Goal: Information Seeking & Learning: Learn about a topic

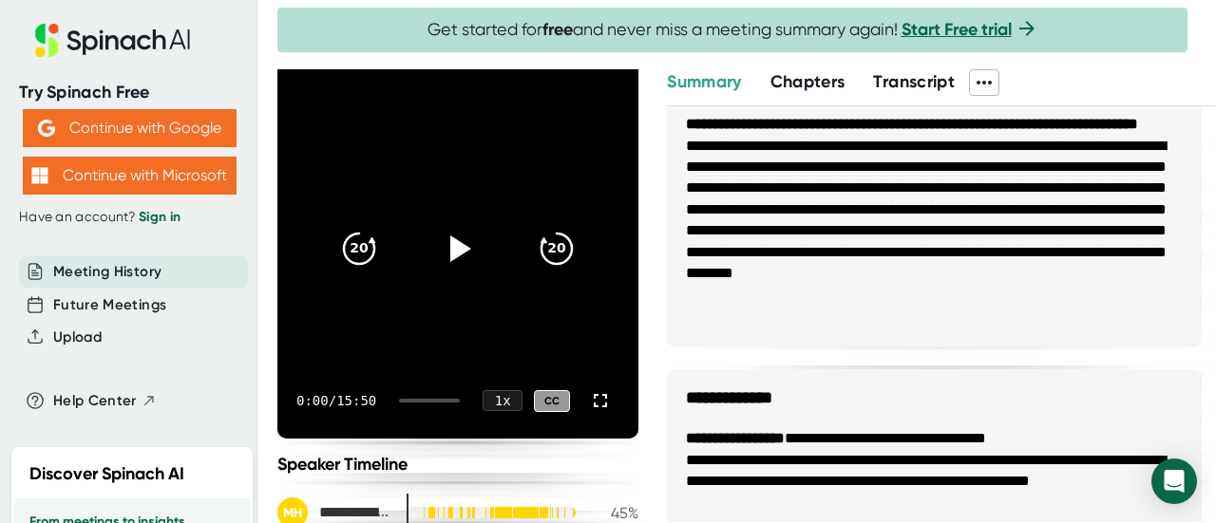
scroll to position [190, 0]
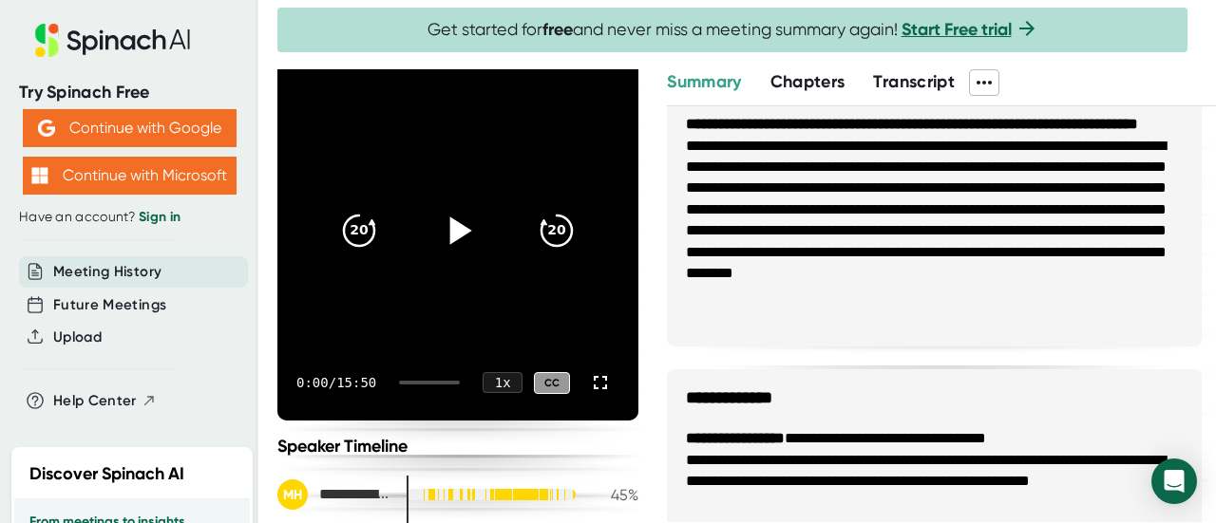
click at [450, 235] on icon at bounding box center [461, 231] width 22 height 28
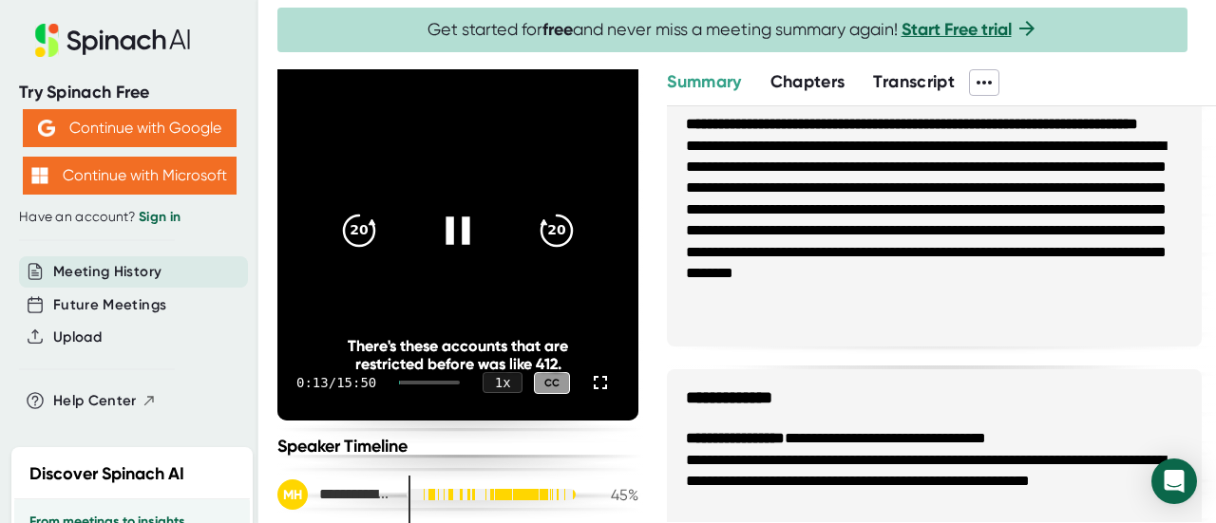
click at [458, 222] on icon at bounding box center [457, 231] width 24 height 28
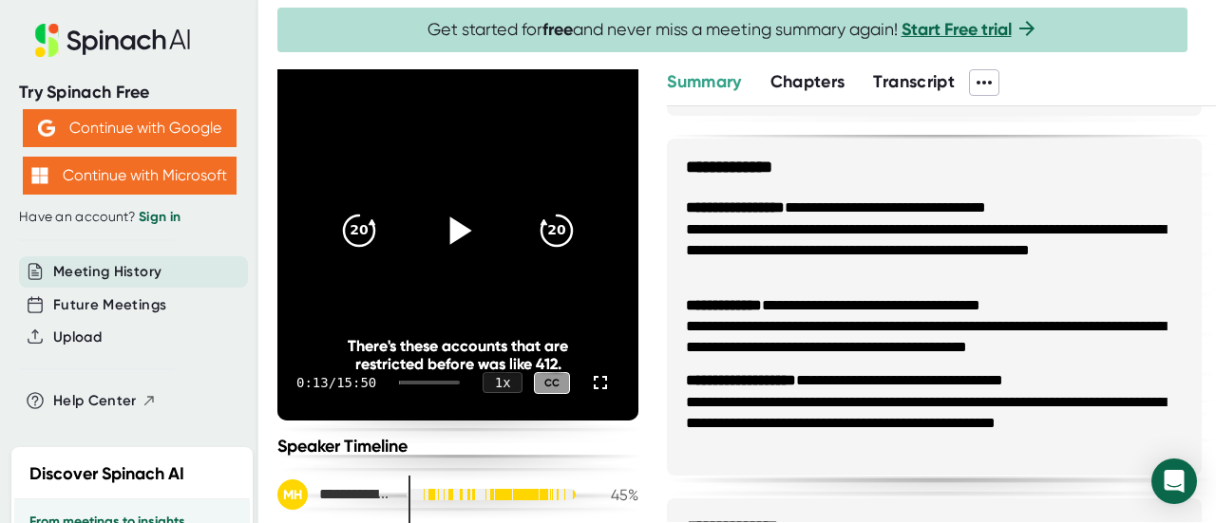
scroll to position [507, 0]
